Goal: Check status: Check status

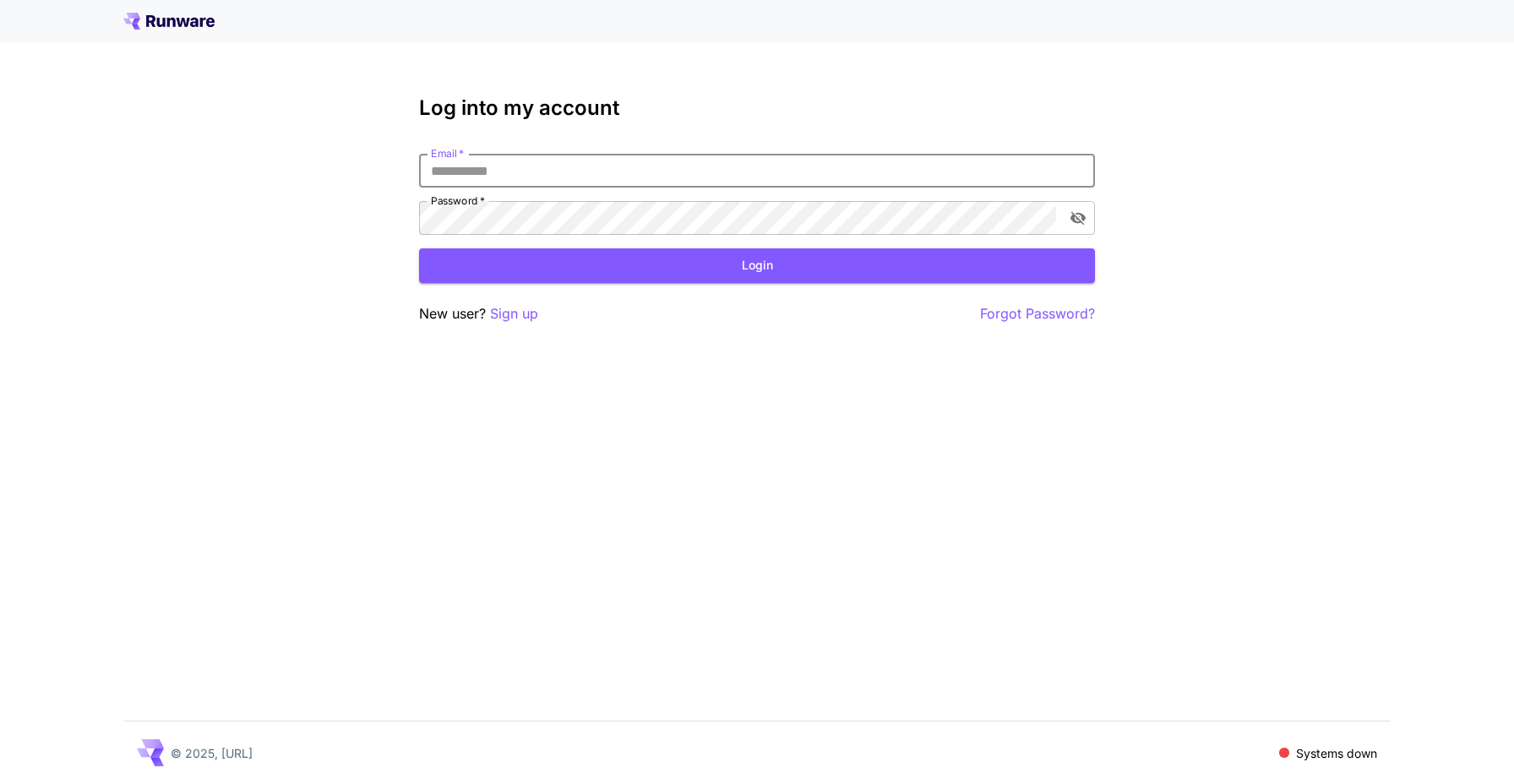
click at [453, 165] on input "Email   *" at bounding box center [757, 170] width 676 height 34
type input "**********"
click at [598, 259] on button "Login" at bounding box center [757, 266] width 676 height 35
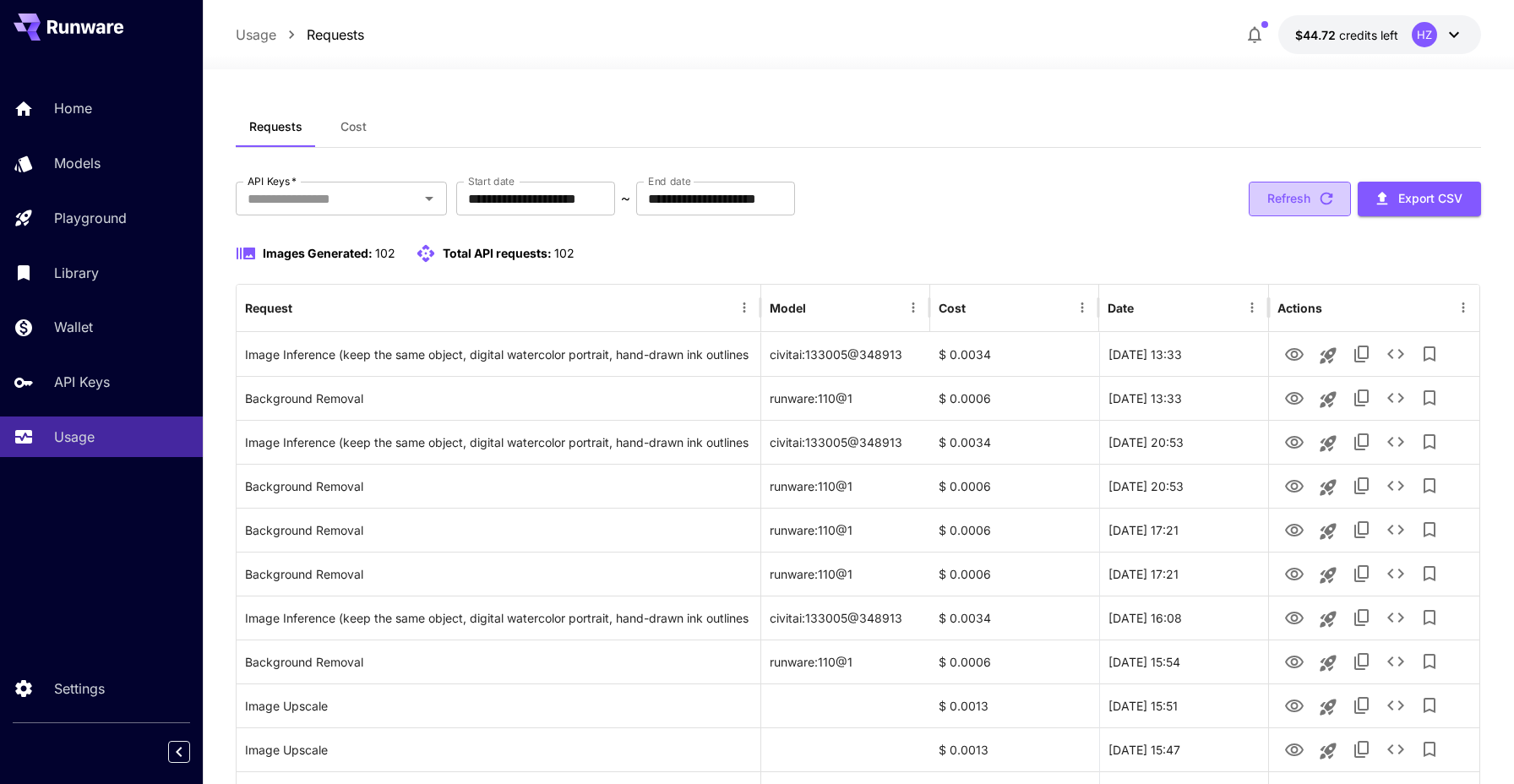
click at [1299, 199] on button "Refresh" at bounding box center [1300, 199] width 103 height 35
click at [1300, 198] on button "Refresh" at bounding box center [1300, 199] width 103 height 35
click at [1265, 192] on button "Refresh" at bounding box center [1300, 199] width 103 height 35
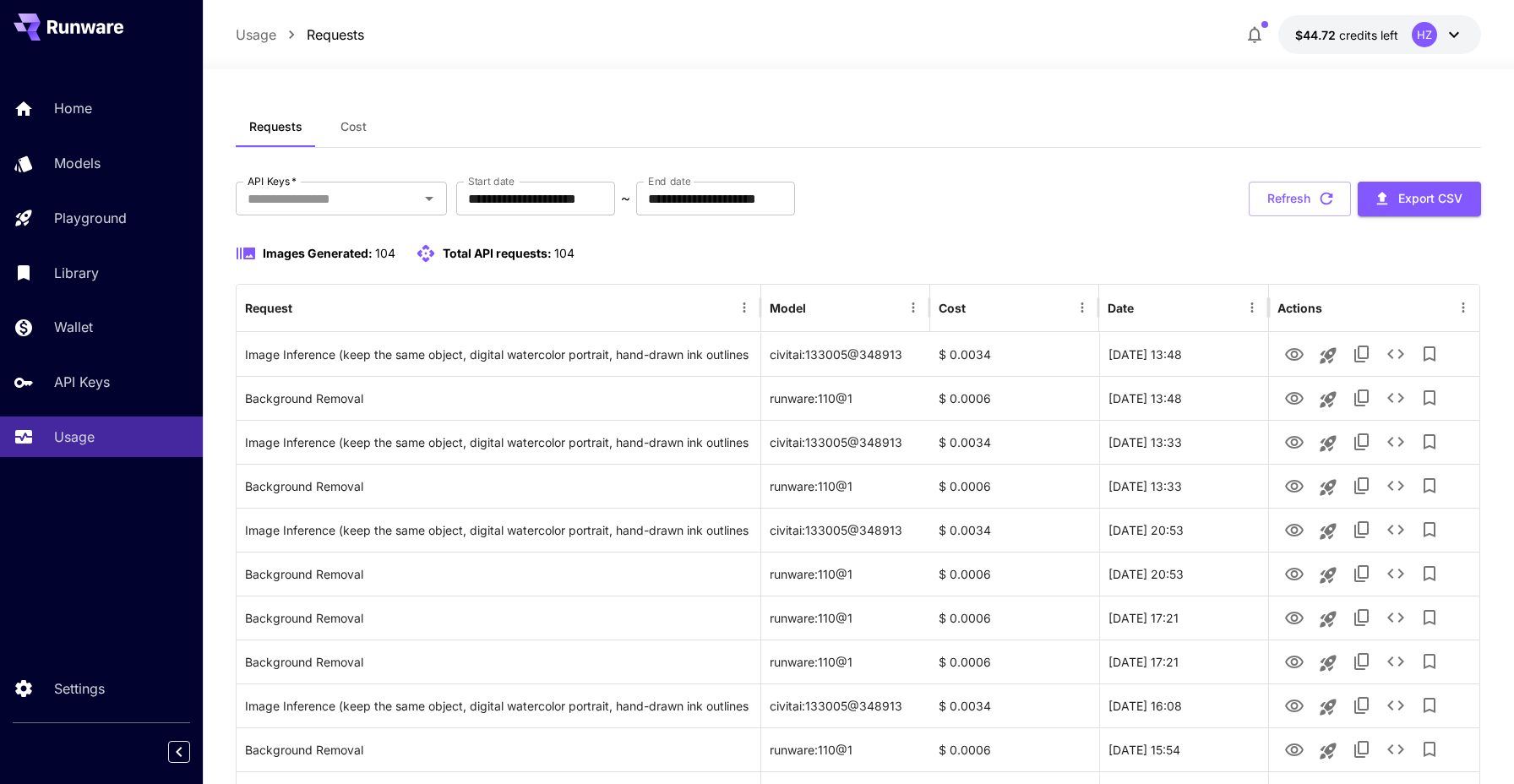
click at [1265, 192] on button "Refresh" at bounding box center [1300, 199] width 103 height 35
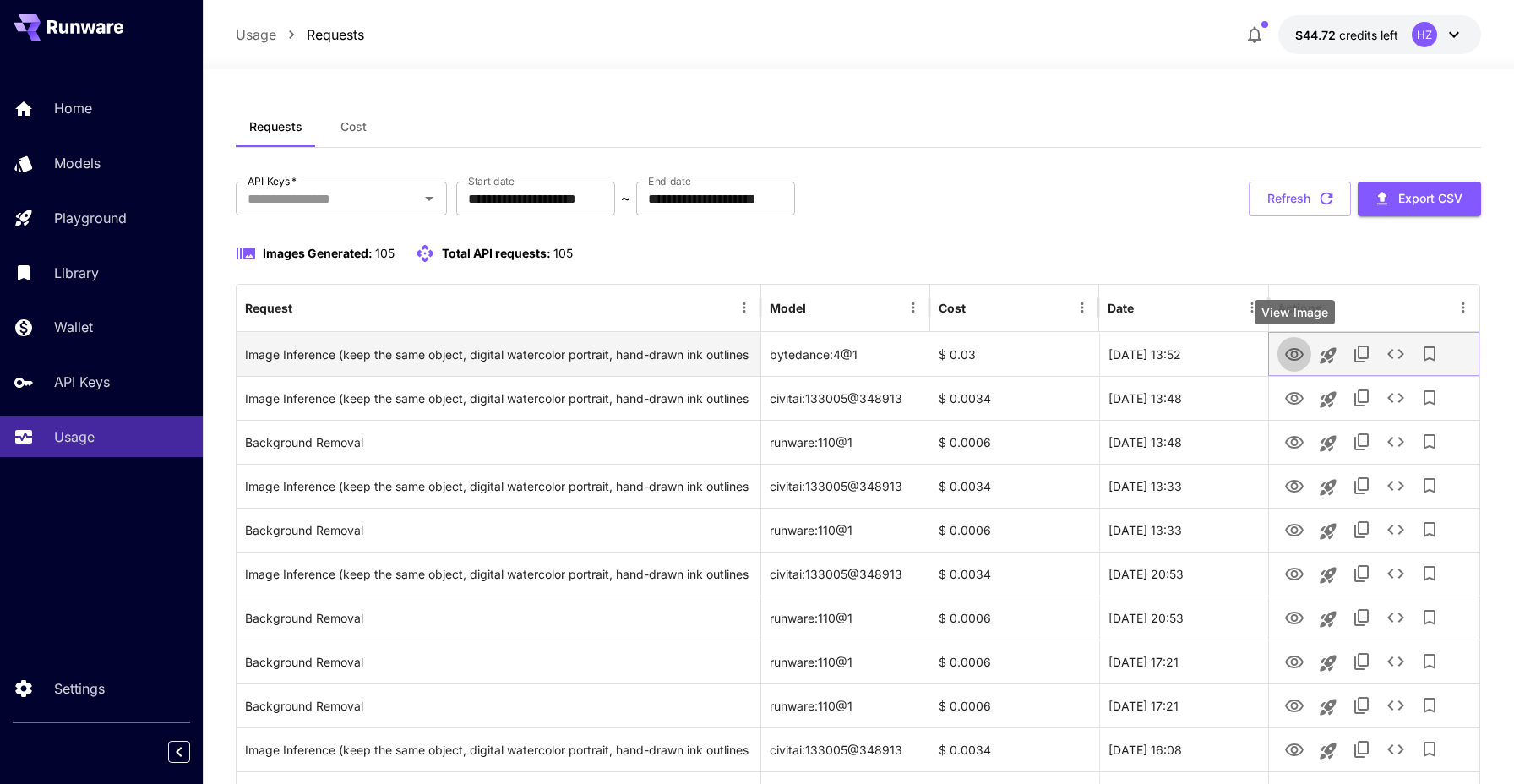
click at [1297, 350] on icon "View Image" at bounding box center [1293, 354] width 20 height 20
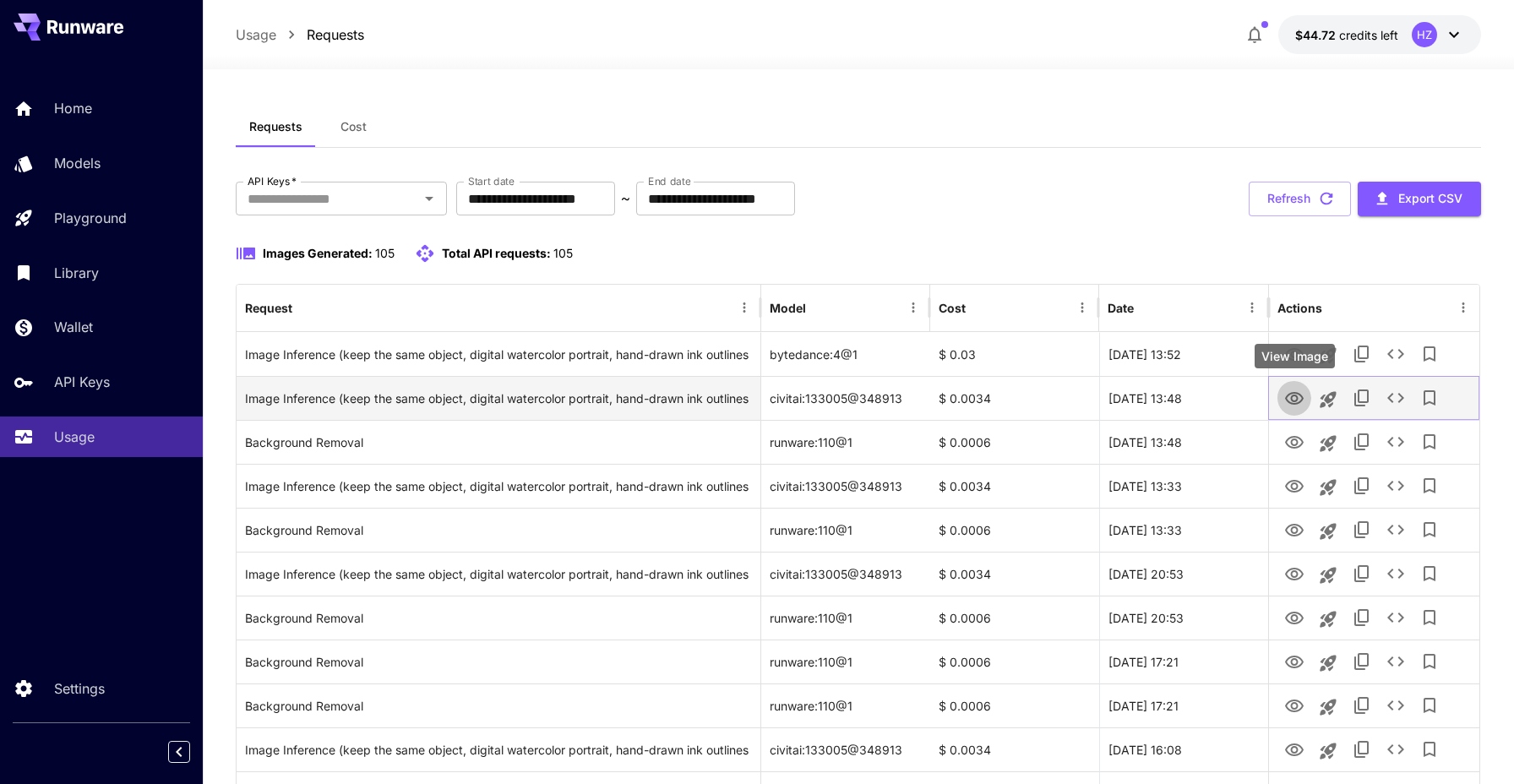
click at [1296, 399] on icon "View Image" at bounding box center [1293, 398] width 18 height 13
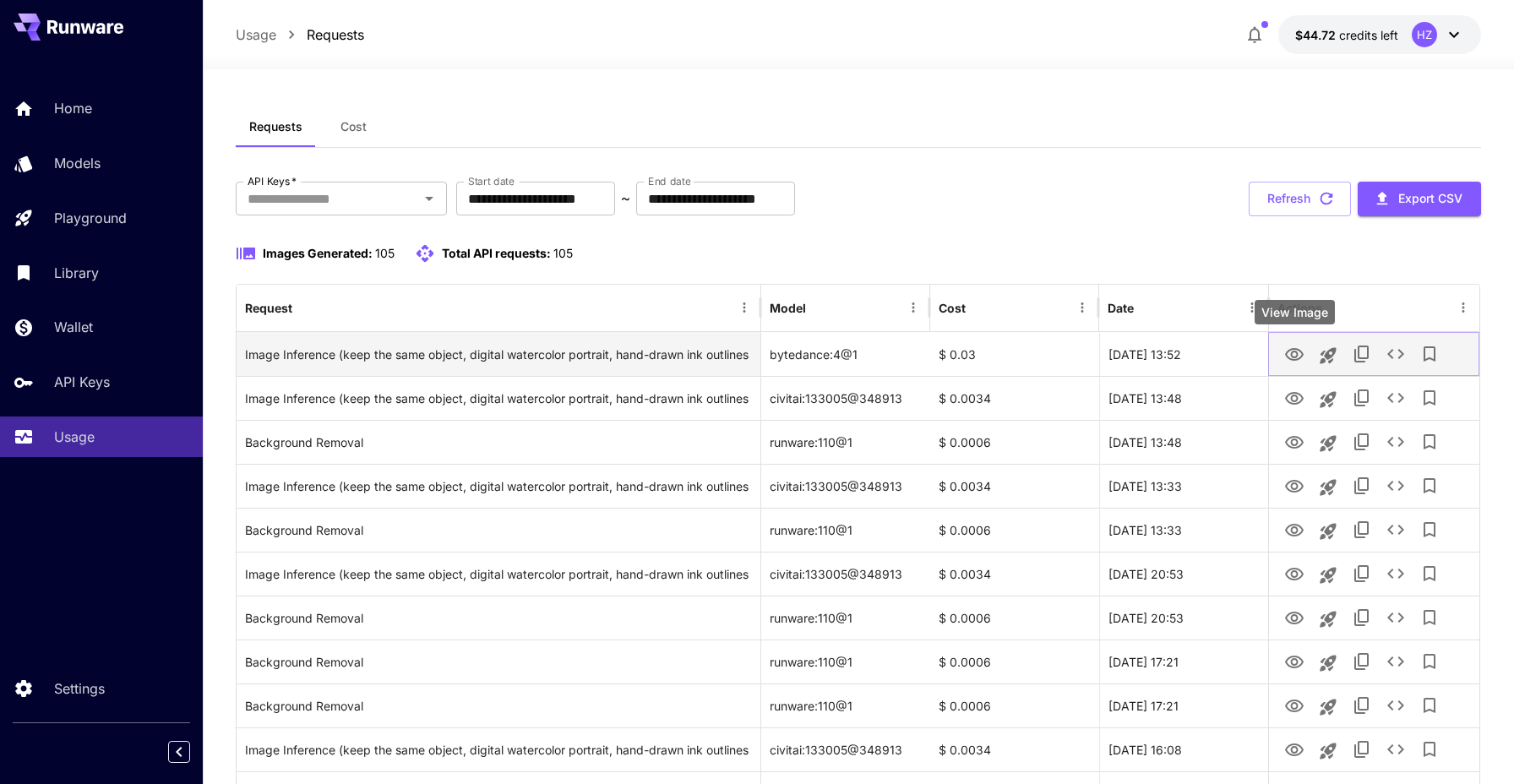
click at [1301, 354] on icon "View Image" at bounding box center [1293, 353] width 18 height 13
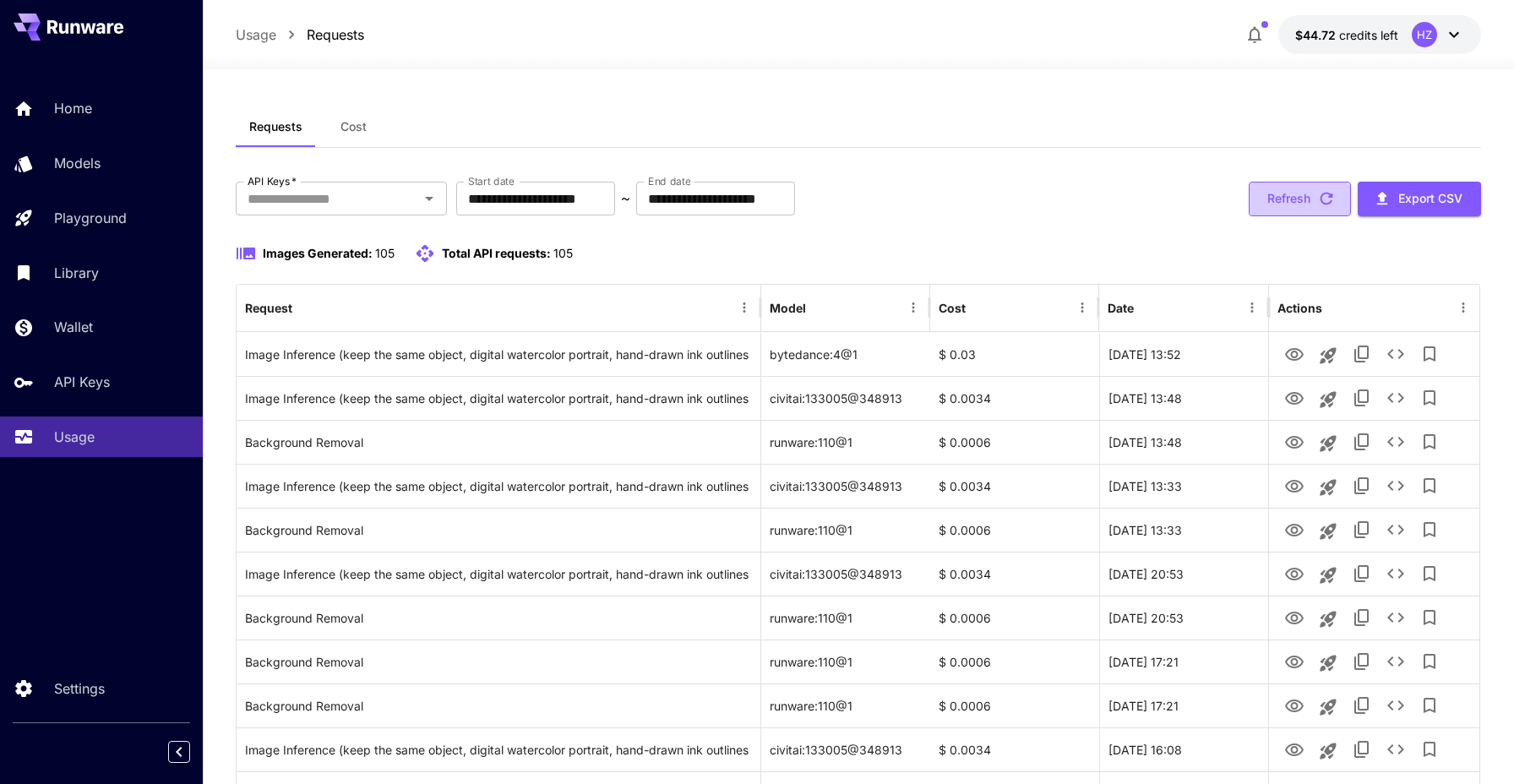
click at [1299, 195] on button "Refresh" at bounding box center [1300, 199] width 103 height 35
click at [1283, 198] on button "Refresh" at bounding box center [1300, 199] width 103 height 35
click at [1282, 197] on button "Refresh" at bounding box center [1300, 199] width 103 height 35
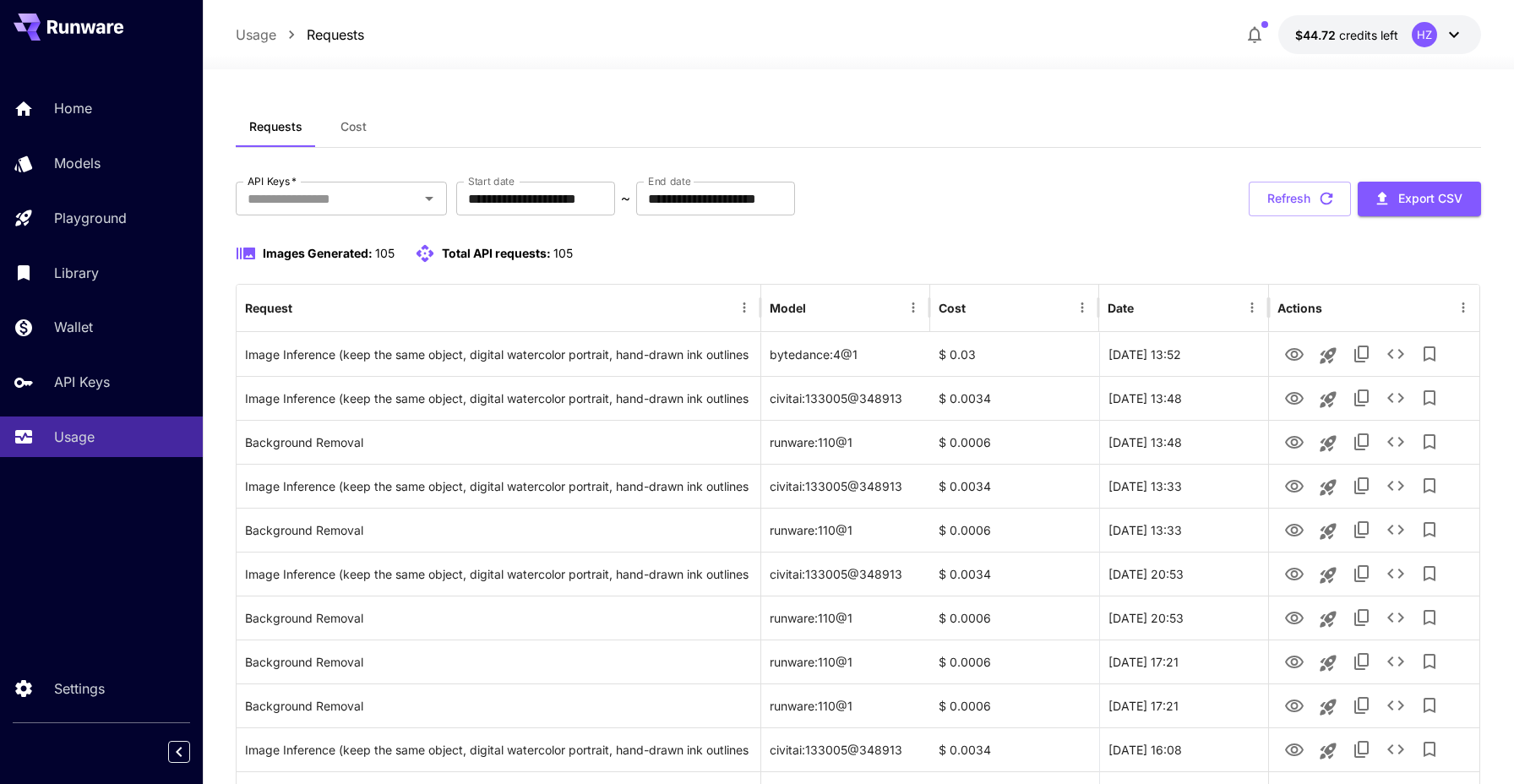
click at [1313, 196] on button "Refresh" at bounding box center [1300, 199] width 103 height 35
click at [1313, 195] on button "Refresh" at bounding box center [1300, 199] width 103 height 35
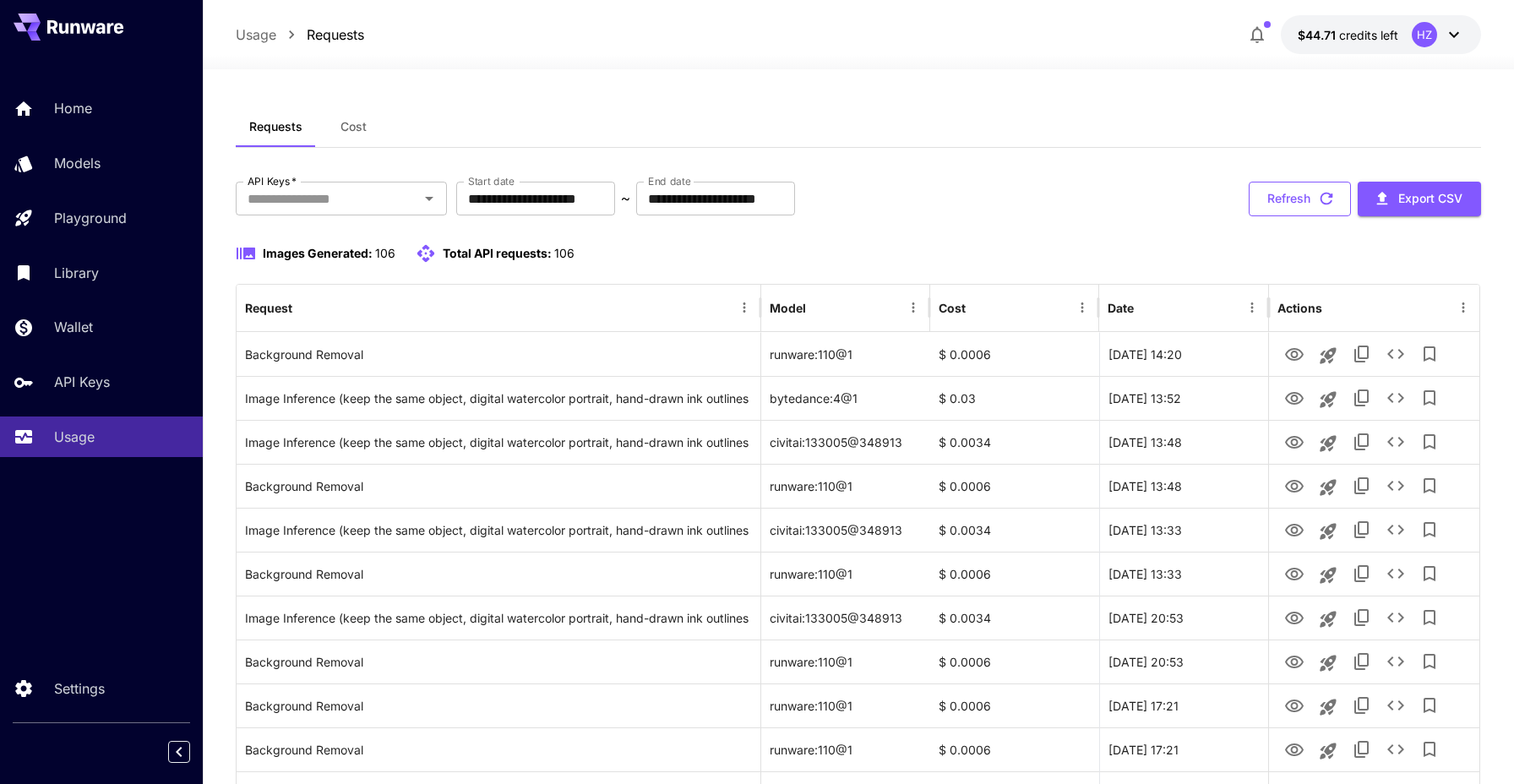
click at [1314, 188] on button "Refresh" at bounding box center [1300, 199] width 103 height 35
click at [1313, 203] on button "Refresh" at bounding box center [1300, 199] width 103 height 35
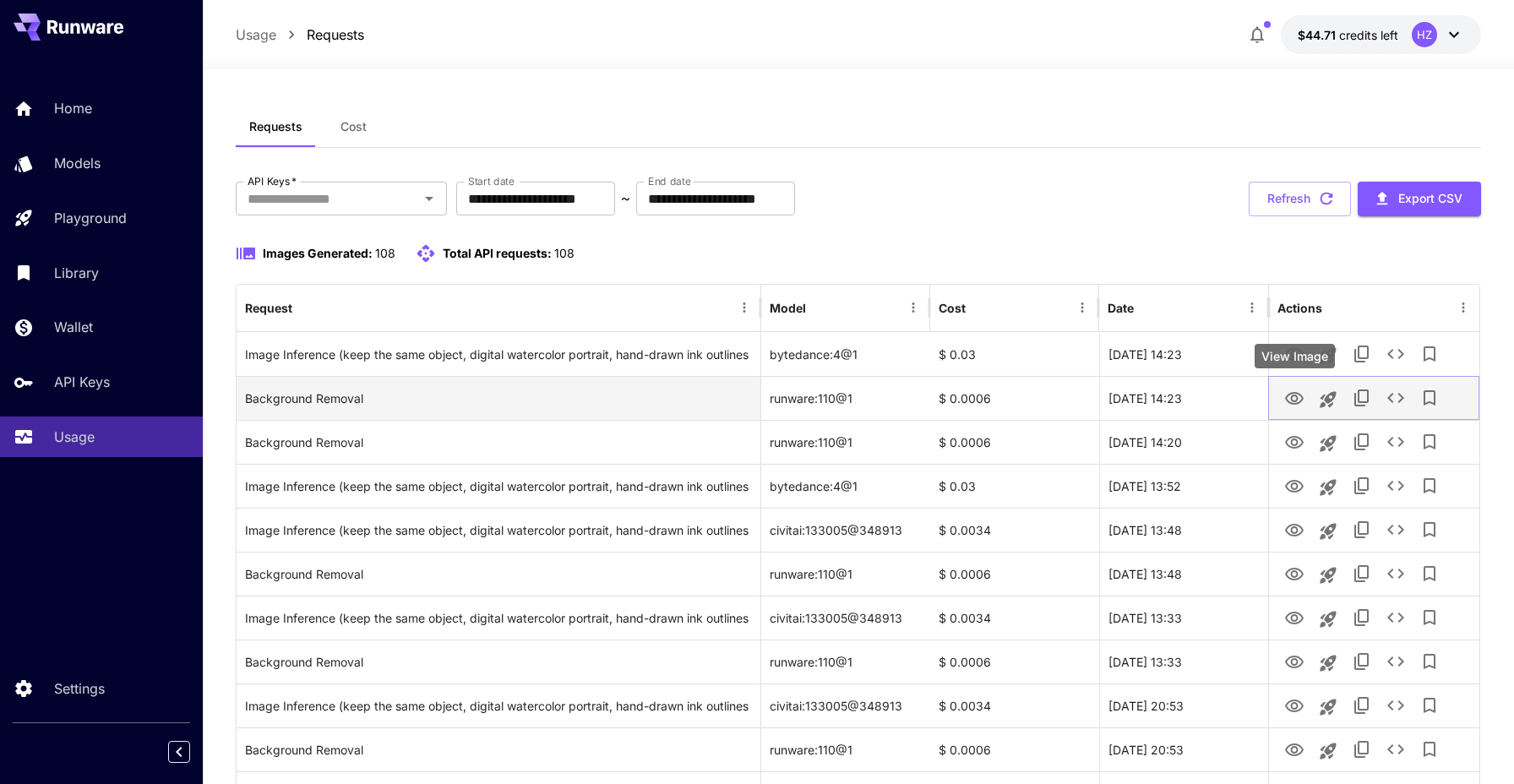
click at [1295, 395] on icon "View Image" at bounding box center [1293, 398] width 18 height 13
click at [1295, 397] on icon "View Image" at bounding box center [1293, 398] width 20 height 20
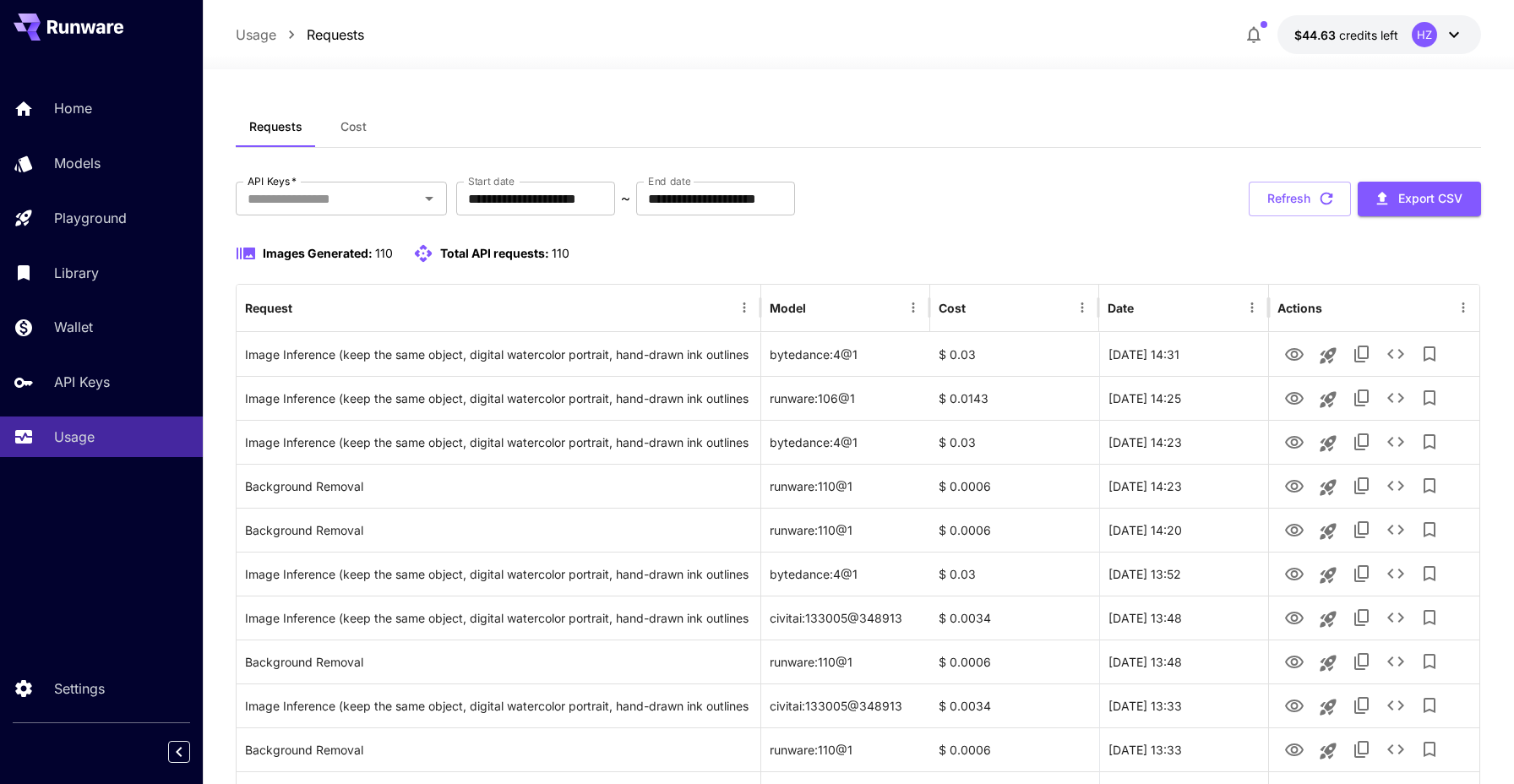
click at [1296, 187] on button "Refresh" at bounding box center [1300, 199] width 103 height 35
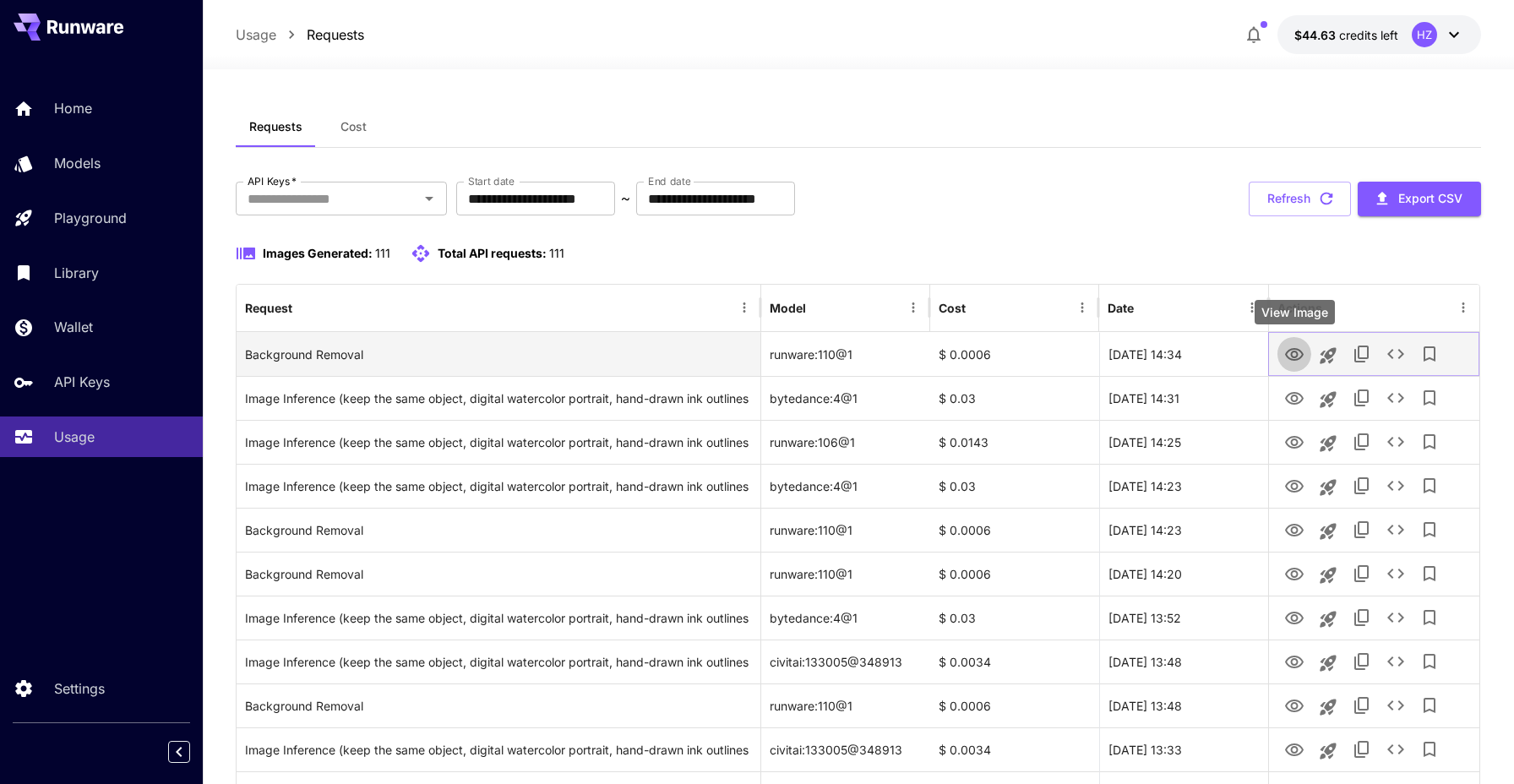
click at [1303, 356] on icon "View Image" at bounding box center [1293, 354] width 20 height 20
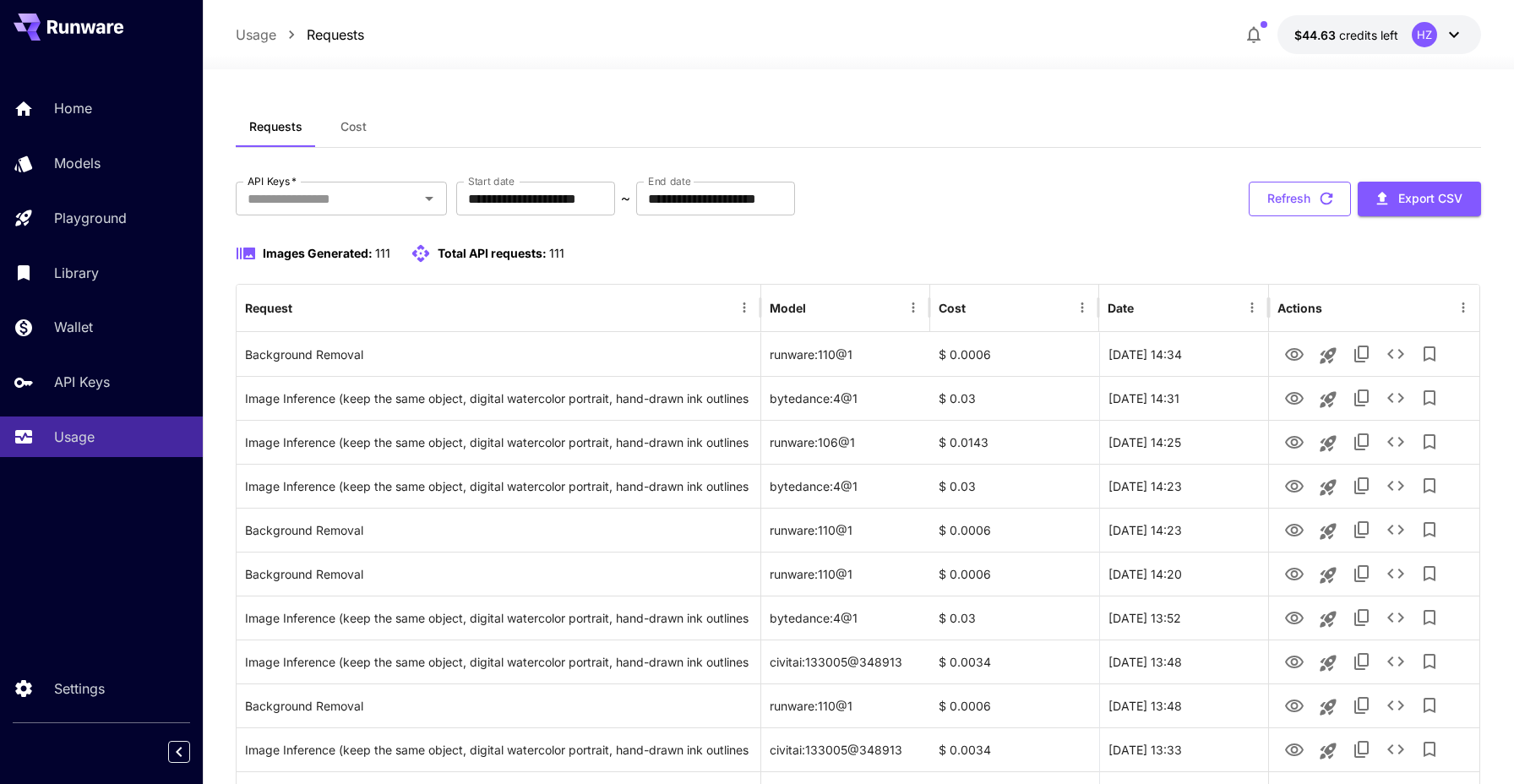
click at [1285, 197] on button "Refresh" at bounding box center [1300, 199] width 103 height 35
